Goal: Information Seeking & Learning: Learn about a topic

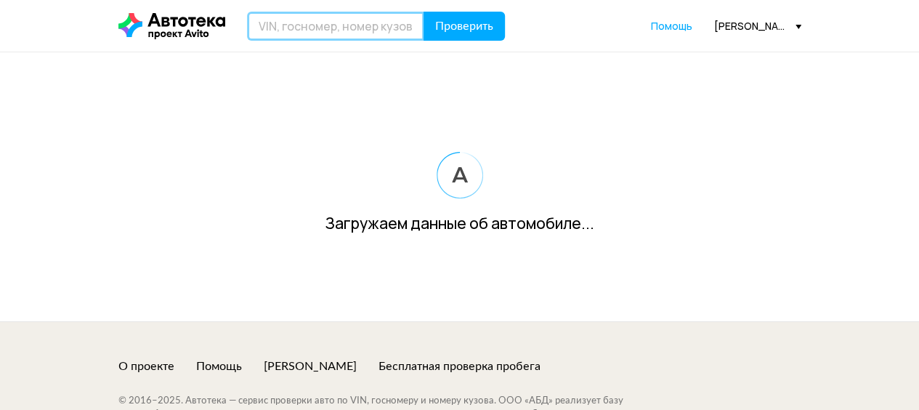
click at [319, 19] on input "text" at bounding box center [335, 26] width 177 height 29
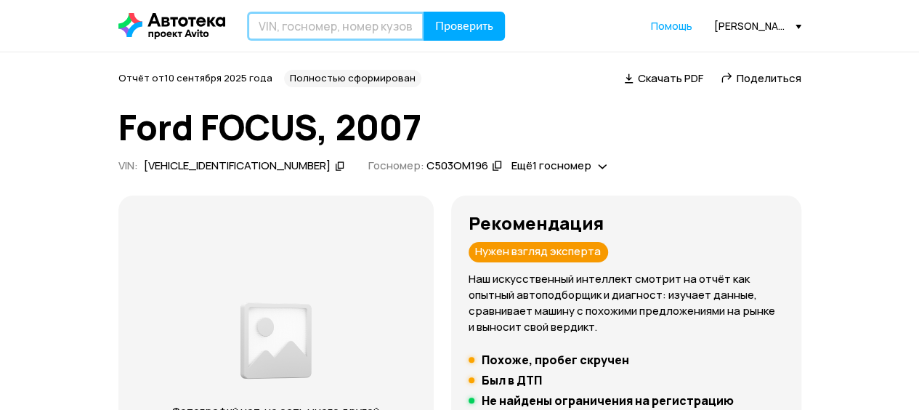
click at [277, 26] on input "text" at bounding box center [335, 26] width 177 height 29
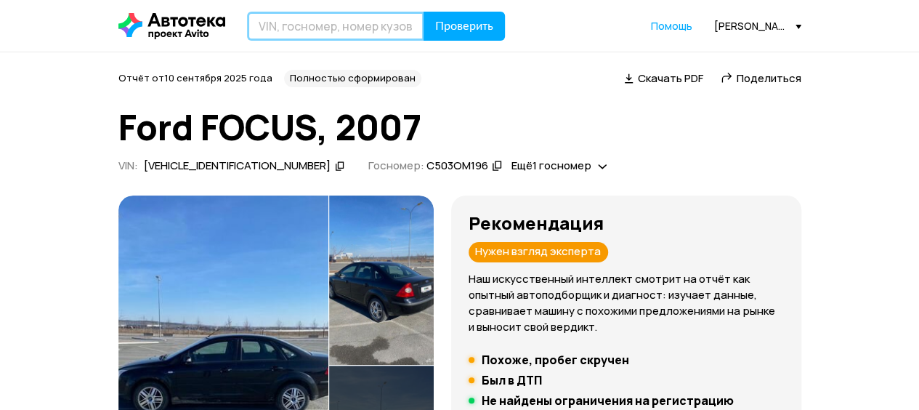
paste input "[US_VEHICLE_IDENTIFICATION_NUMBER]"
type input "[US_VEHICLE_IDENTIFICATION_NUMBER]"
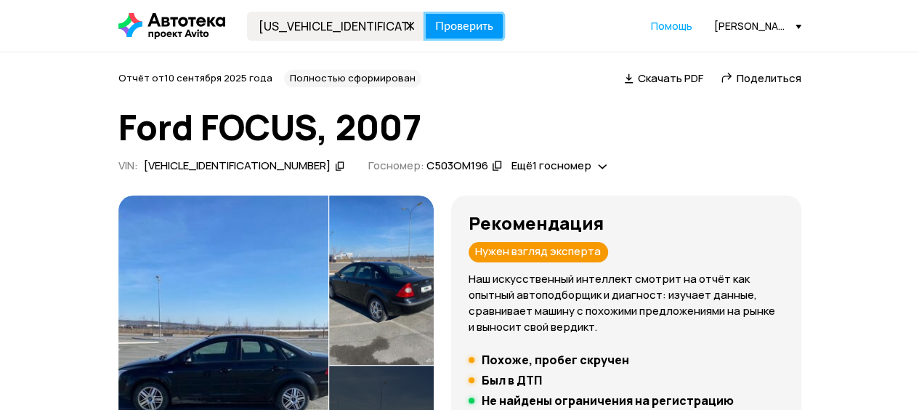
click at [459, 20] on span "Проверить" at bounding box center [464, 26] width 58 height 12
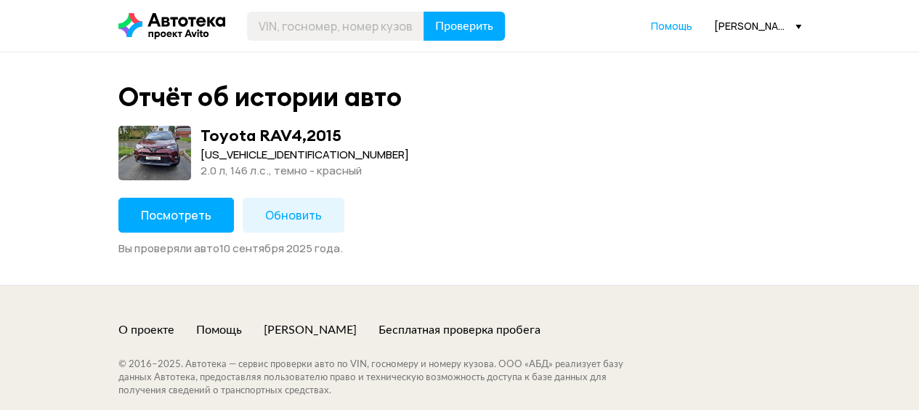
click at [178, 212] on span "Посмотреть" at bounding box center [176, 215] width 70 height 16
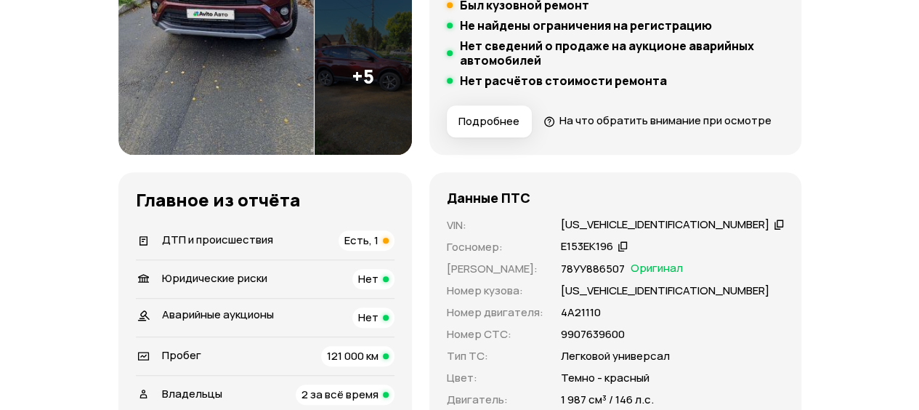
scroll to position [508, 0]
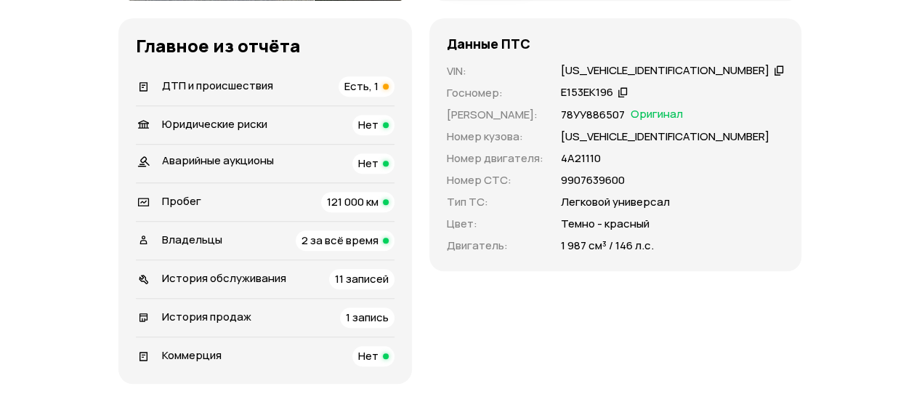
click at [253, 93] on span "ДТП и происшествия" at bounding box center [217, 85] width 111 height 15
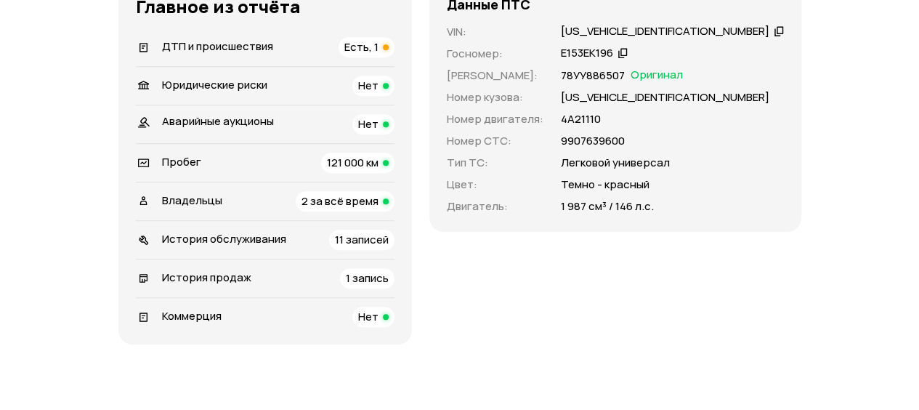
scroll to position [550, 0]
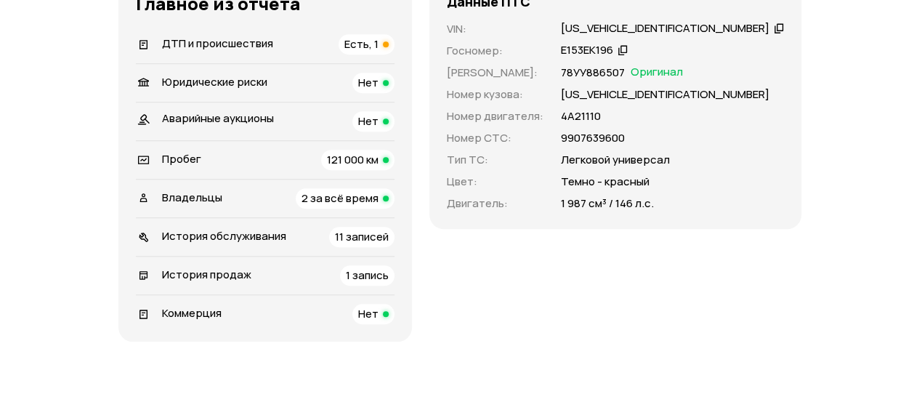
click at [229, 170] on div "Пробег 121 000 км" at bounding box center [265, 160] width 258 height 20
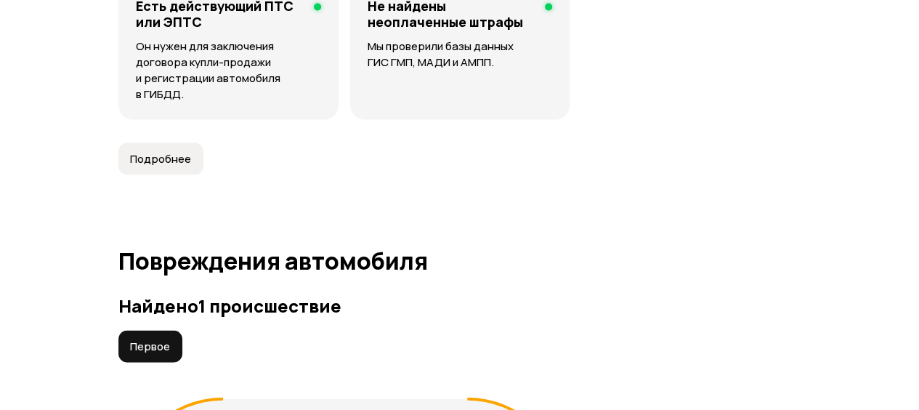
scroll to position [1743, 0]
